Goal: Register for event/course

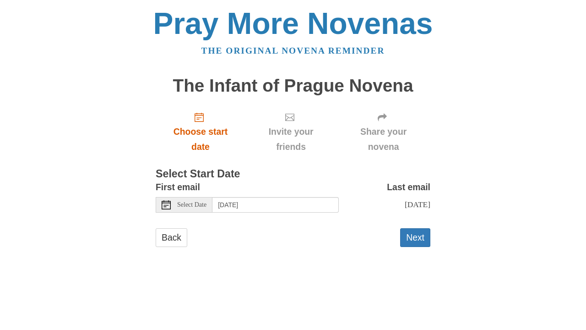
click at [205, 131] on span "Choose start date" at bounding box center [200, 139] width 71 height 30
click at [190, 206] on div "Select Date" at bounding box center [184, 205] width 57 height 16
click at [413, 233] on button "Next" at bounding box center [415, 237] width 30 height 19
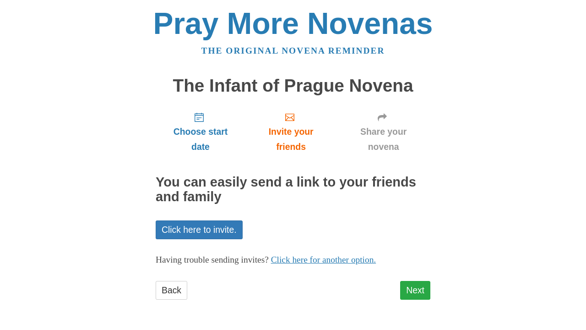
click at [408, 288] on link "Next" at bounding box center [415, 290] width 30 height 19
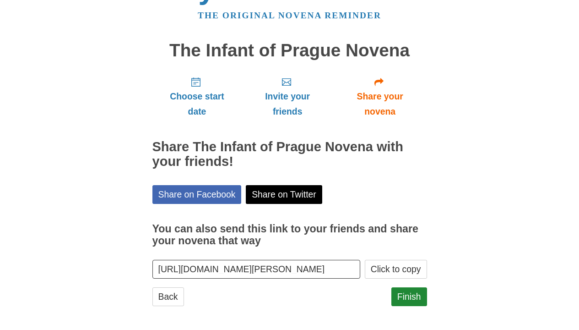
scroll to position [34, 0]
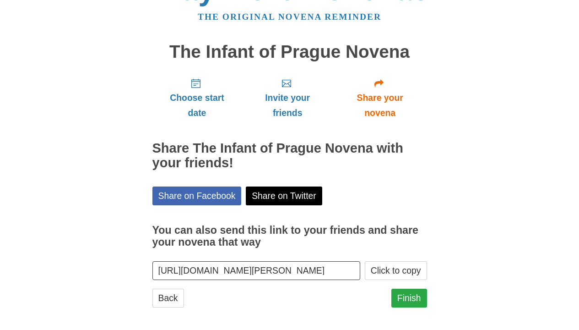
click at [414, 292] on link "Finish" at bounding box center [409, 297] width 36 height 19
